Goal: Navigation & Orientation: Find specific page/section

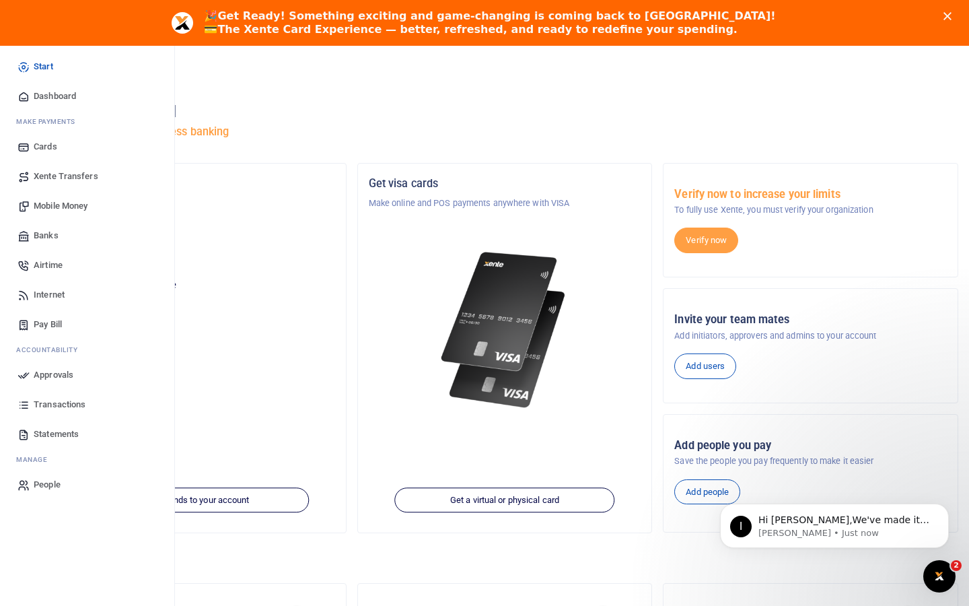
click at [42, 151] on span "Cards" at bounding box center [46, 146] width 24 height 13
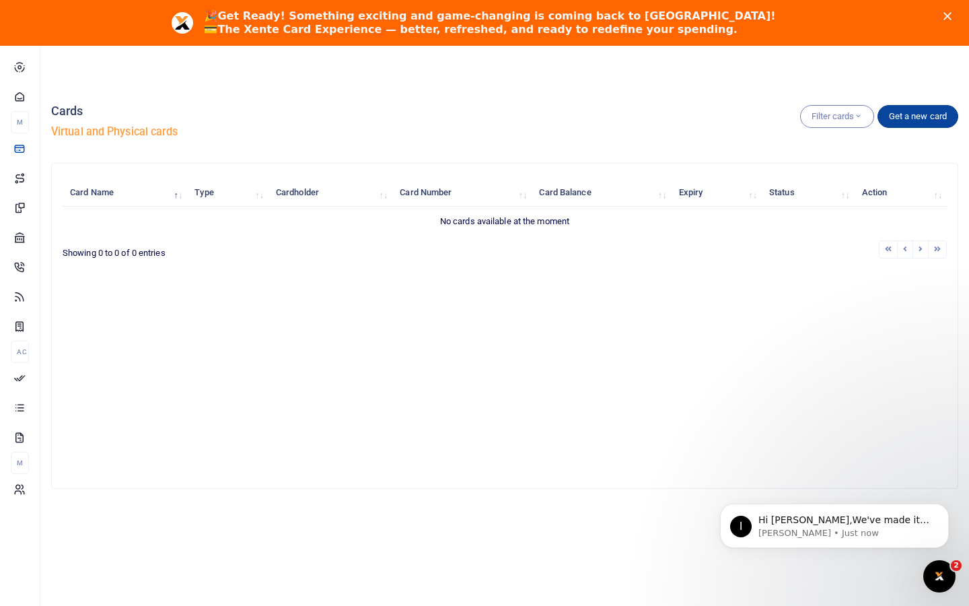
click at [928, 116] on link "Get a new card" at bounding box center [918, 116] width 81 height 23
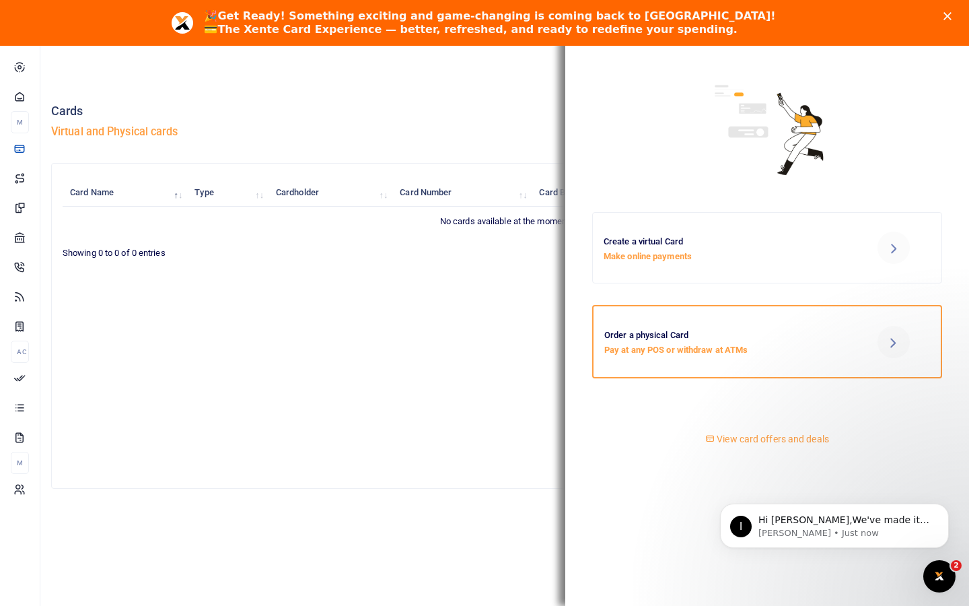
click at [697, 354] on p "Pay at any POS or withdraw at ATMs" at bounding box center [725, 350] width 242 height 14
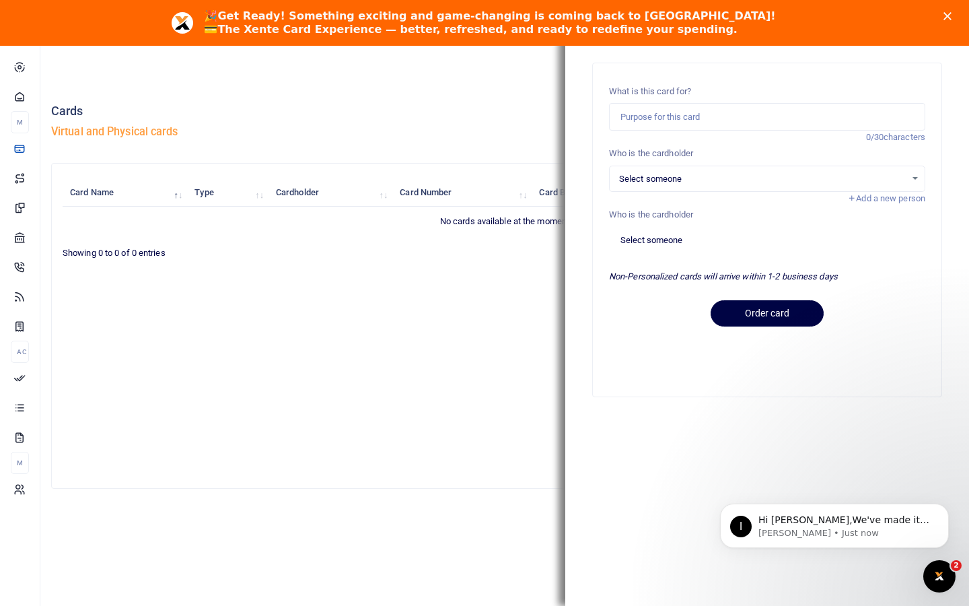
click at [946, 19] on icon "Close" at bounding box center [948, 16] width 8 height 8
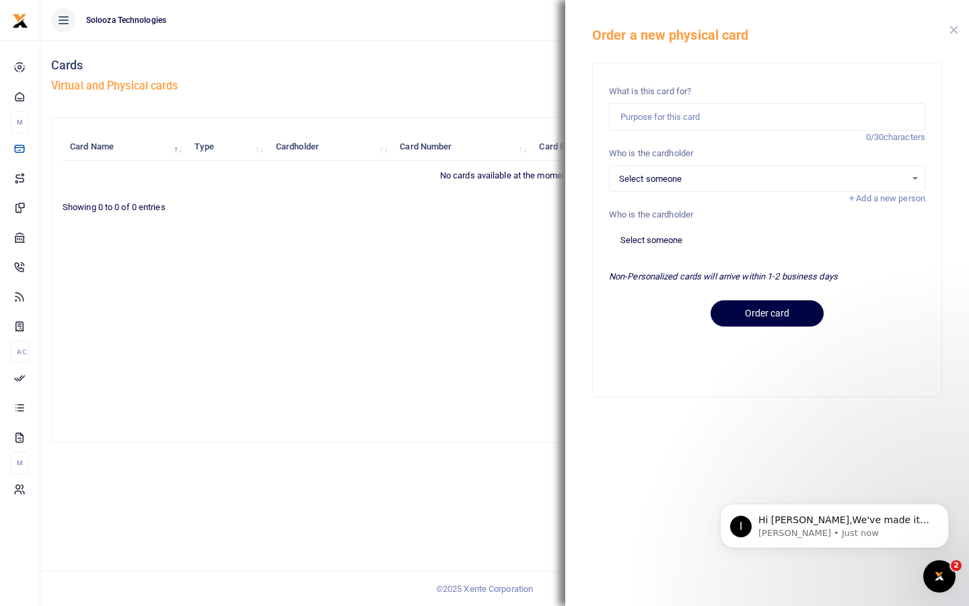
click at [952, 33] on button "Close" at bounding box center [954, 30] width 9 height 9
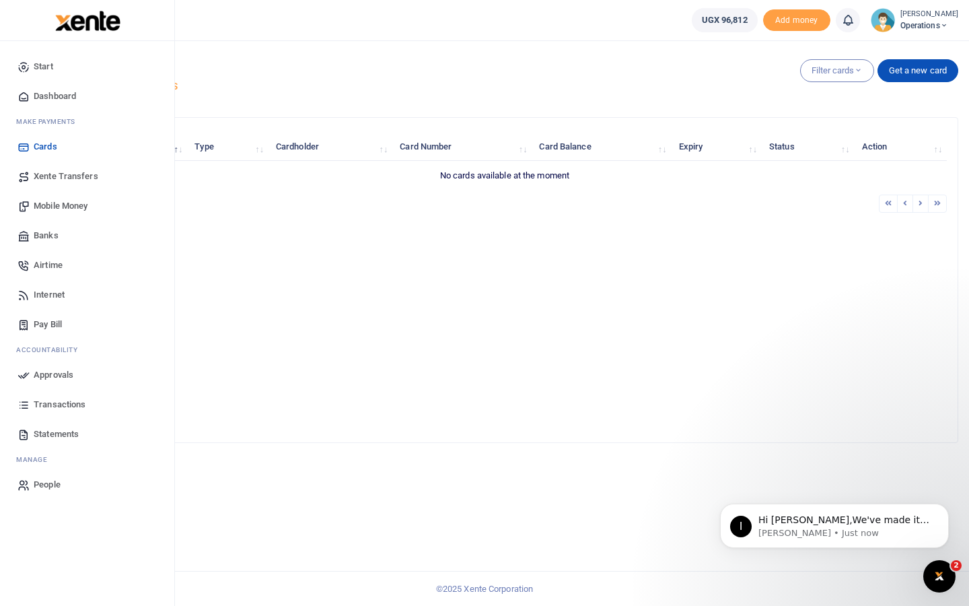
click at [71, 175] on span "Xente Transfers" at bounding box center [66, 176] width 65 height 13
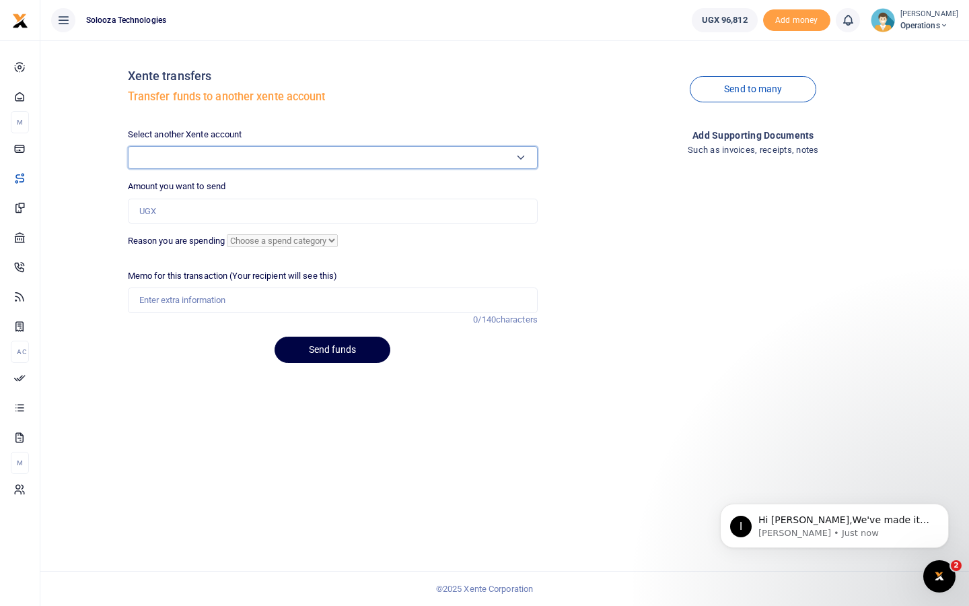
click at [226, 156] on select "Select another Xente account" at bounding box center [333, 157] width 410 height 23
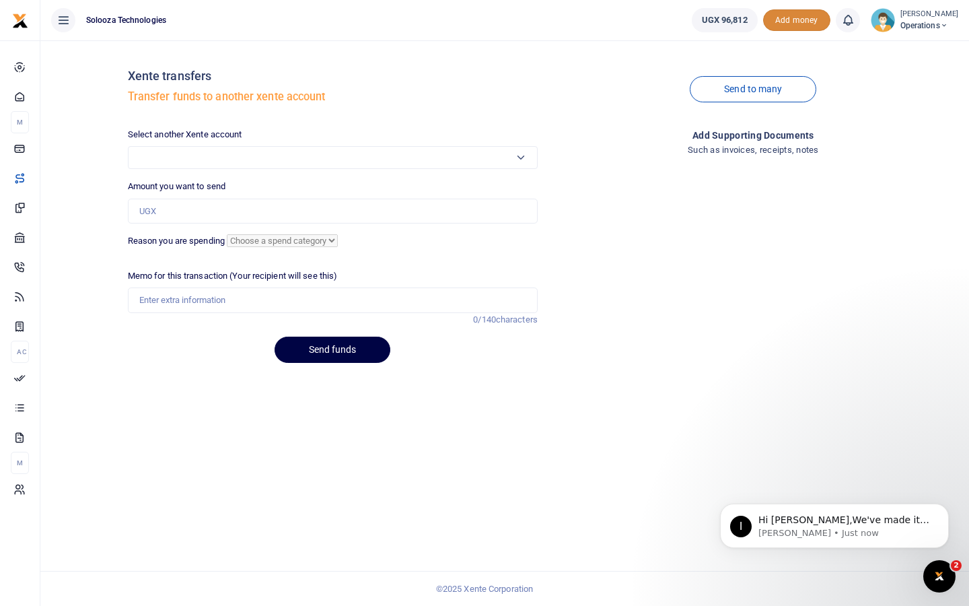
click at [772, 17] on span "Add money" at bounding box center [796, 20] width 67 height 22
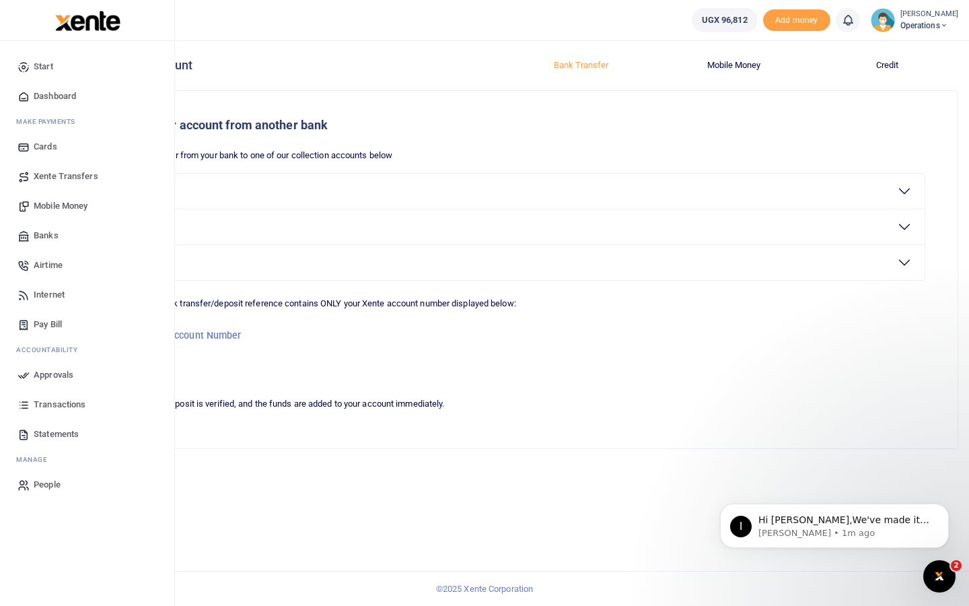
click at [47, 236] on span "Banks" at bounding box center [46, 235] width 25 height 13
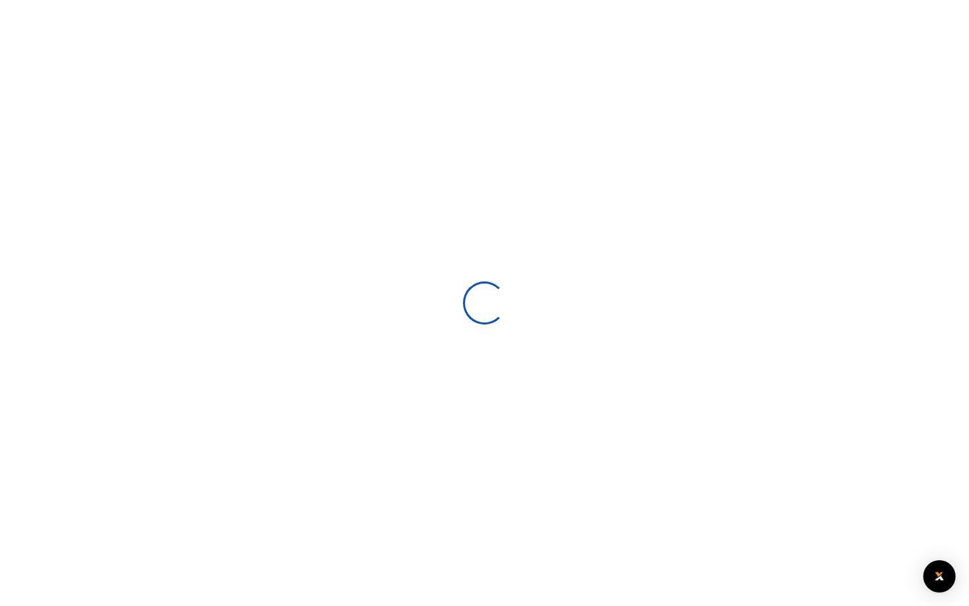
select select
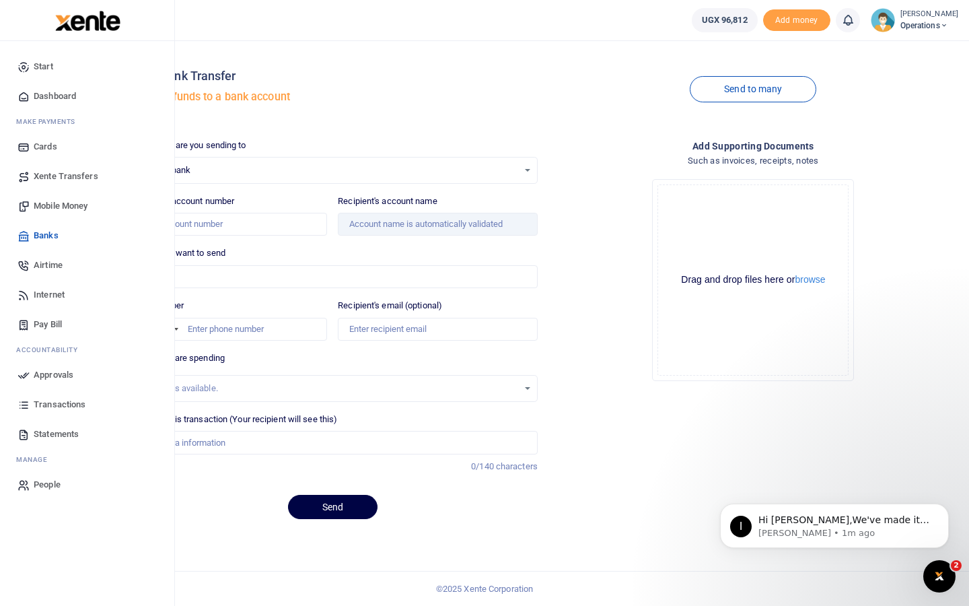
click at [57, 327] on span "Pay Bill" at bounding box center [48, 324] width 28 height 13
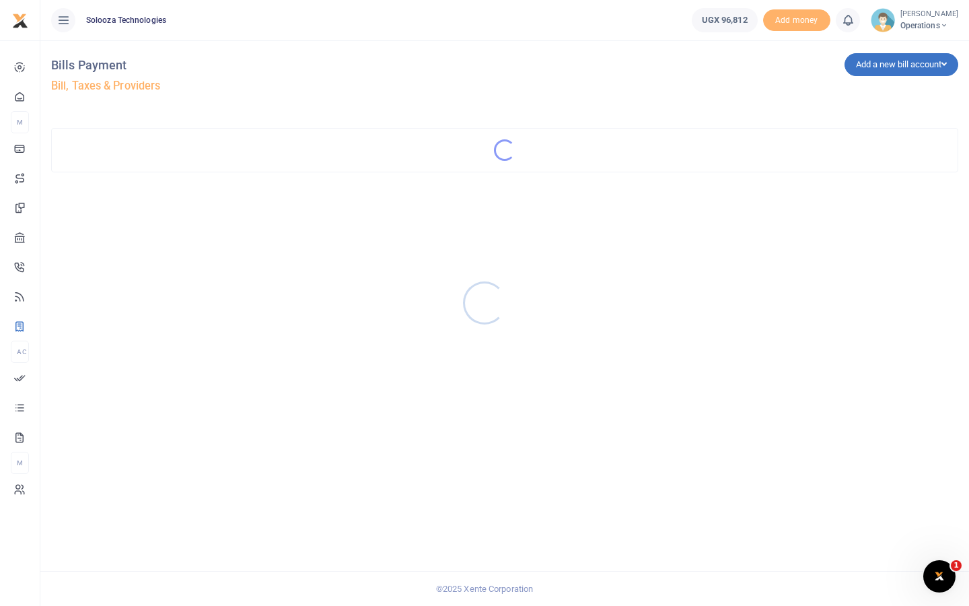
click at [20, 103] on div at bounding box center [484, 303] width 969 height 606
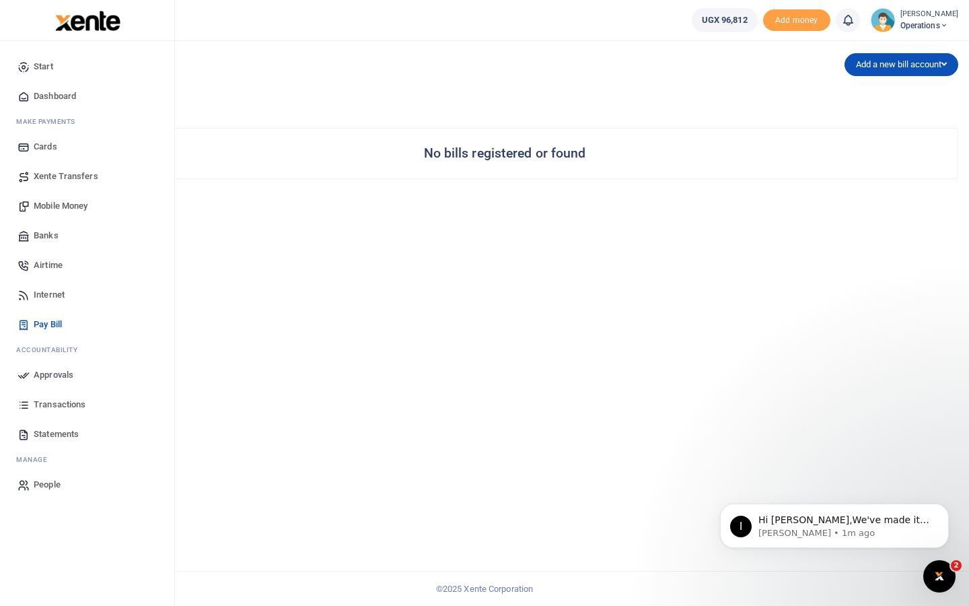
click at [22, 96] on icon at bounding box center [23, 96] width 12 height 12
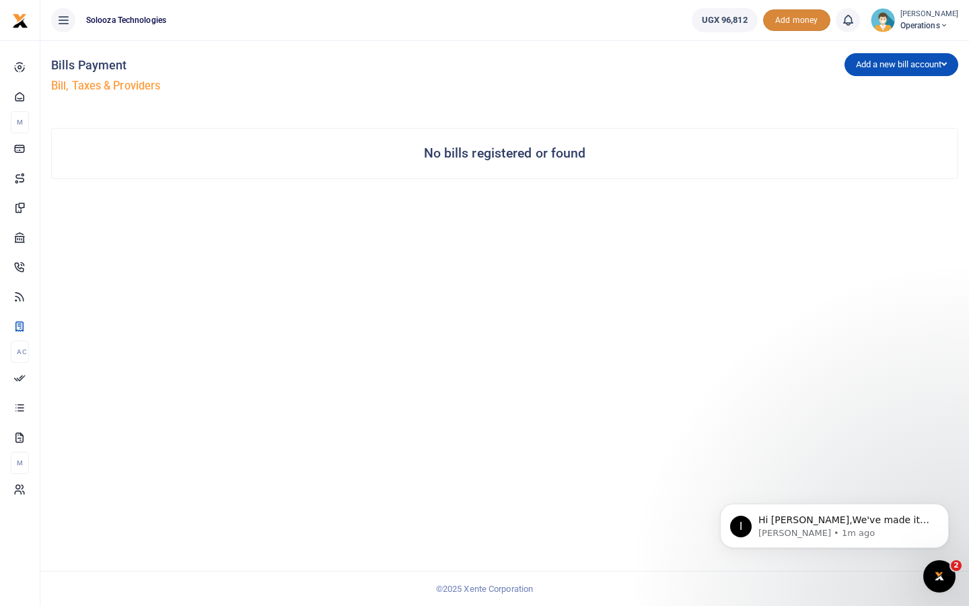
click at [813, 23] on span "Add money" at bounding box center [796, 20] width 67 height 22
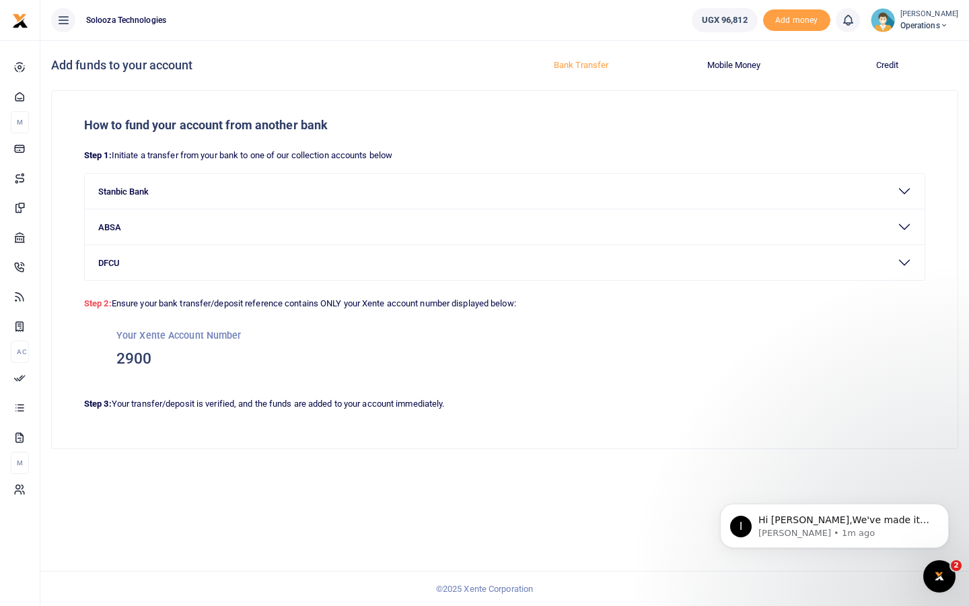
click at [886, 69] on button "Credit" at bounding box center [887, 66] width 137 height 22
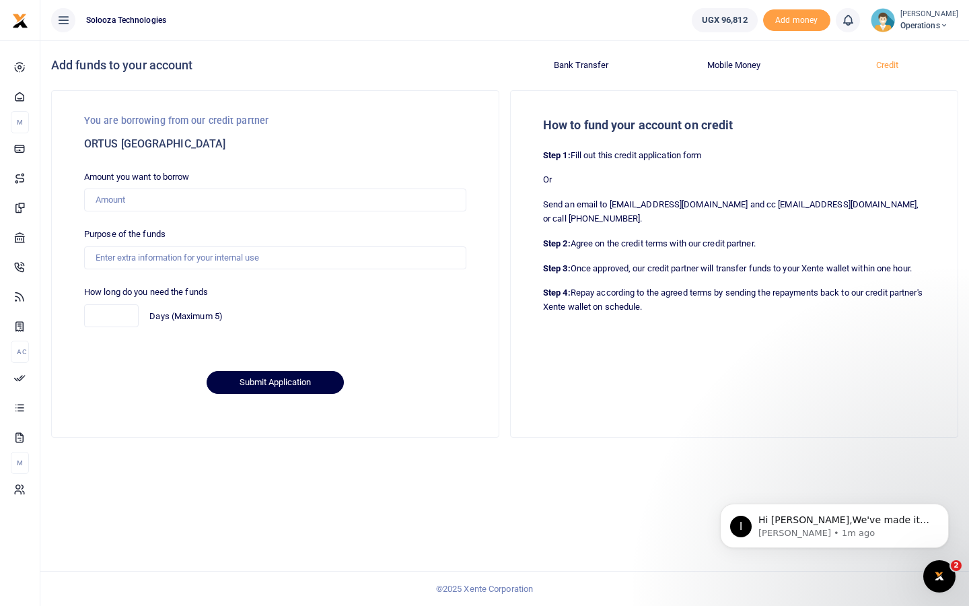
click at [752, 67] on button "Mobile Money" at bounding box center [734, 66] width 137 height 22
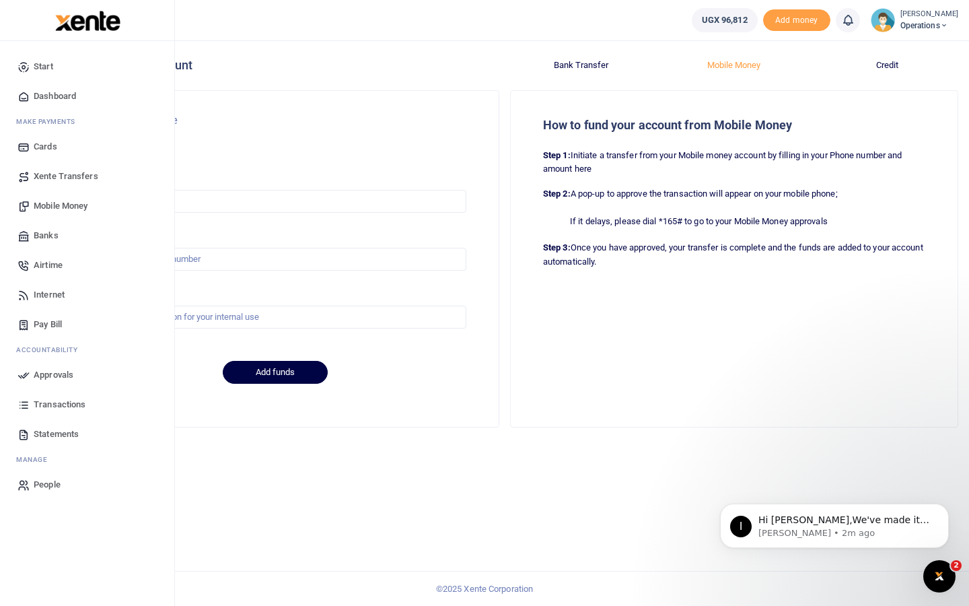
click at [51, 211] on span "Mobile Money" at bounding box center [61, 205] width 54 height 13
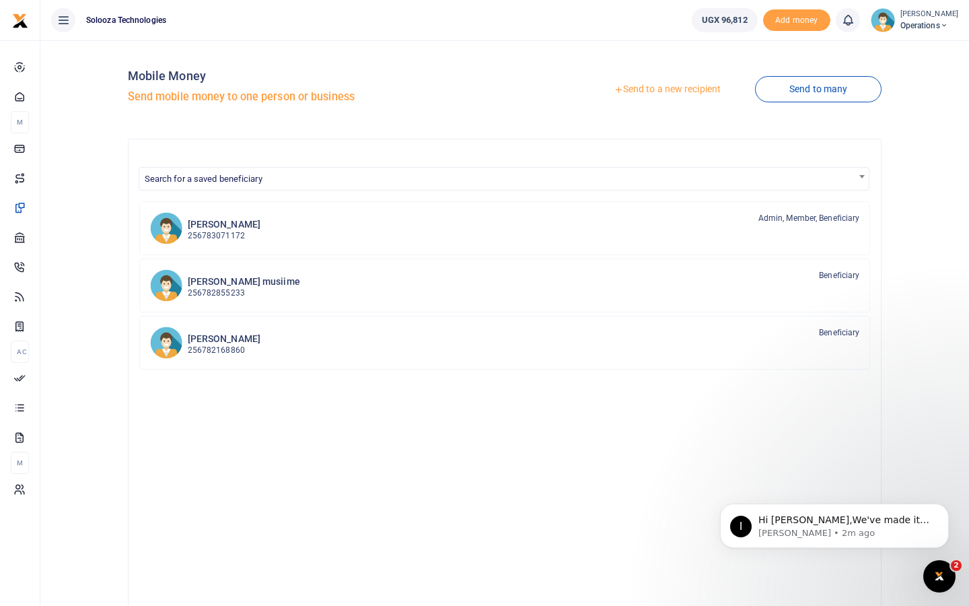
click at [916, 24] on span "Operations" at bounding box center [930, 26] width 58 height 12
